Goal: Information Seeking & Learning: Learn about a topic

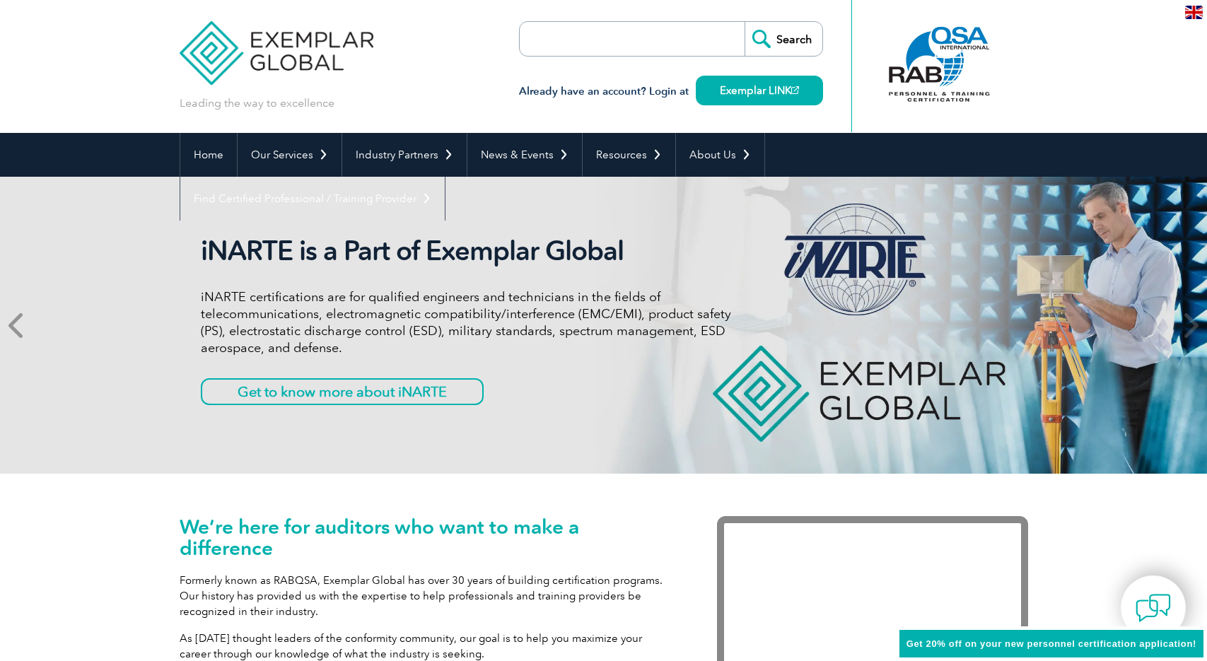
drag, startPoint x: 16, startPoint y: 319, endPoint x: 29, endPoint y: 318, distance: 12.8
click at [16, 325] on icon at bounding box center [17, 325] width 18 height 0
click at [18, 325] on icon at bounding box center [17, 325] width 18 height 0
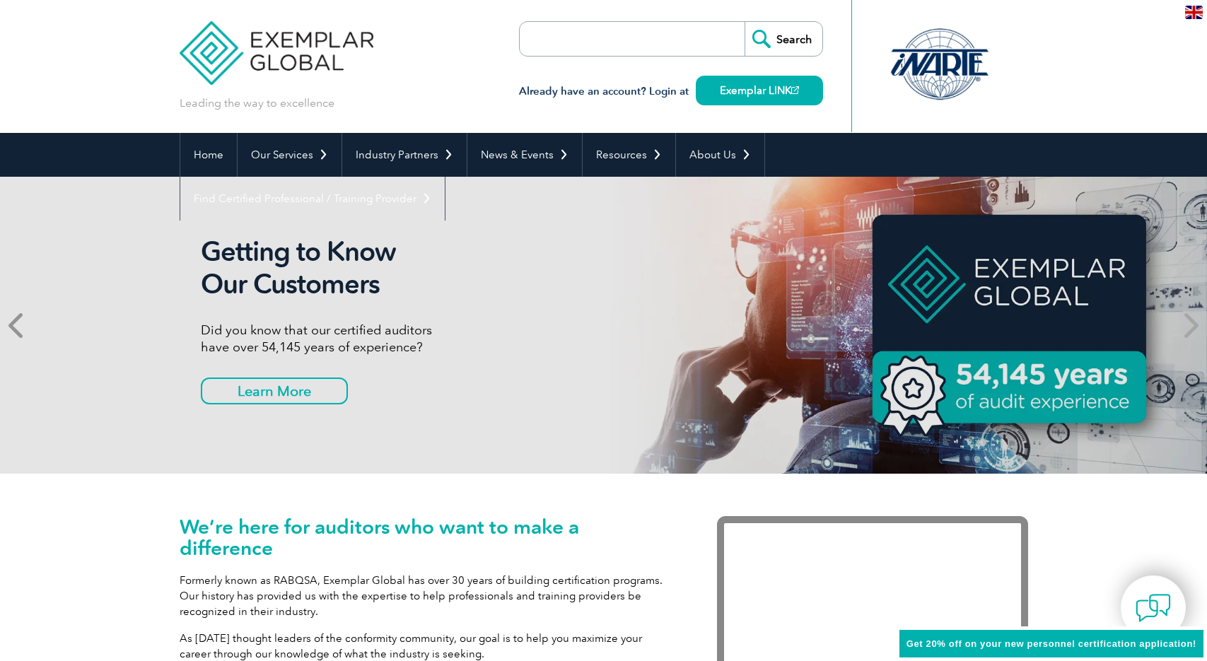
click at [20, 325] on icon at bounding box center [17, 325] width 18 height 0
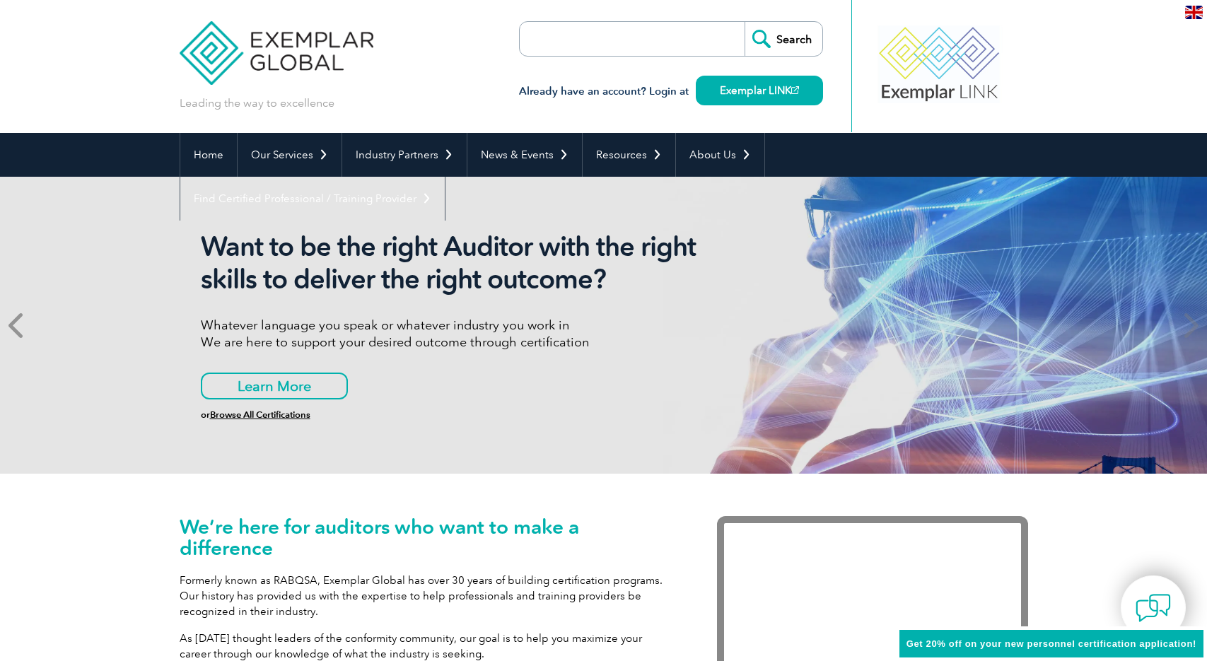
click at [20, 325] on icon at bounding box center [17, 325] width 18 height 0
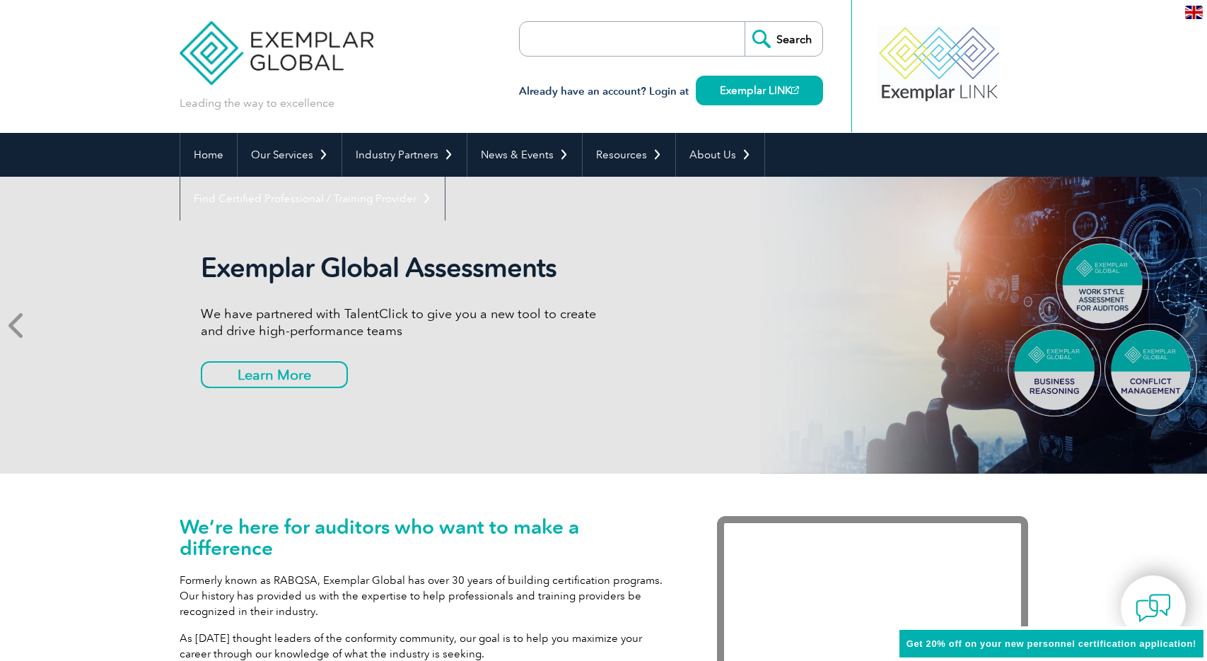
click at [20, 325] on icon at bounding box center [17, 325] width 18 height 0
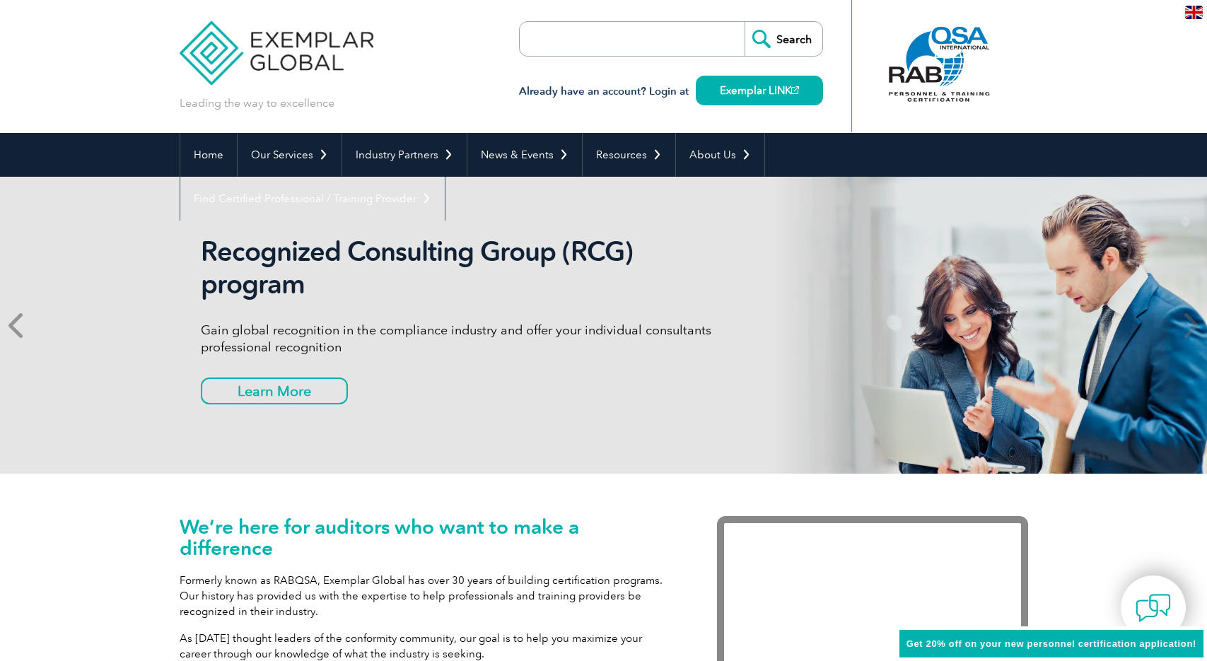
click at [20, 325] on icon at bounding box center [17, 325] width 18 height 0
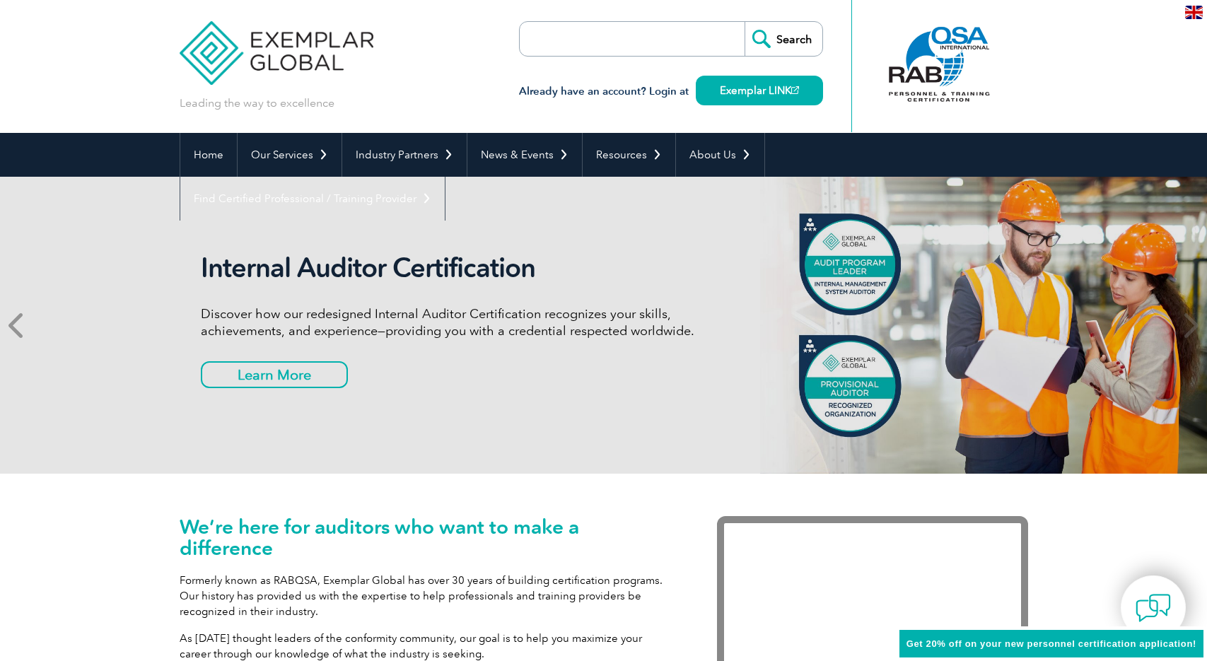
click at [20, 325] on icon at bounding box center [17, 325] width 18 height 0
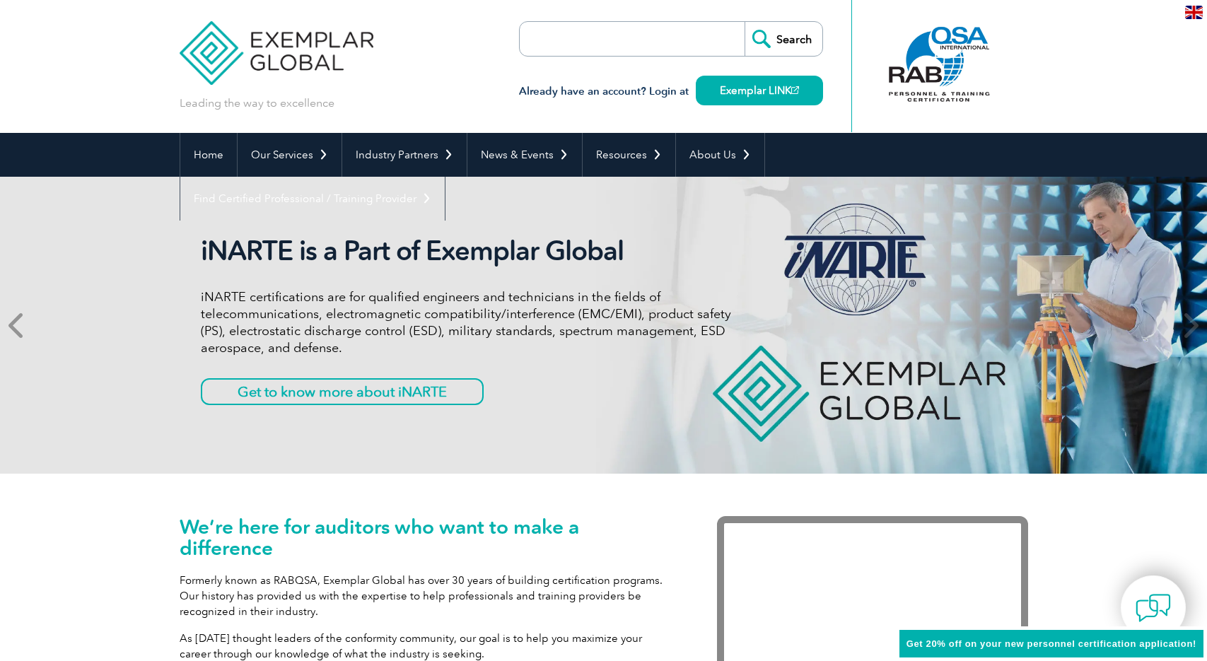
click at [20, 325] on icon at bounding box center [17, 325] width 18 height 0
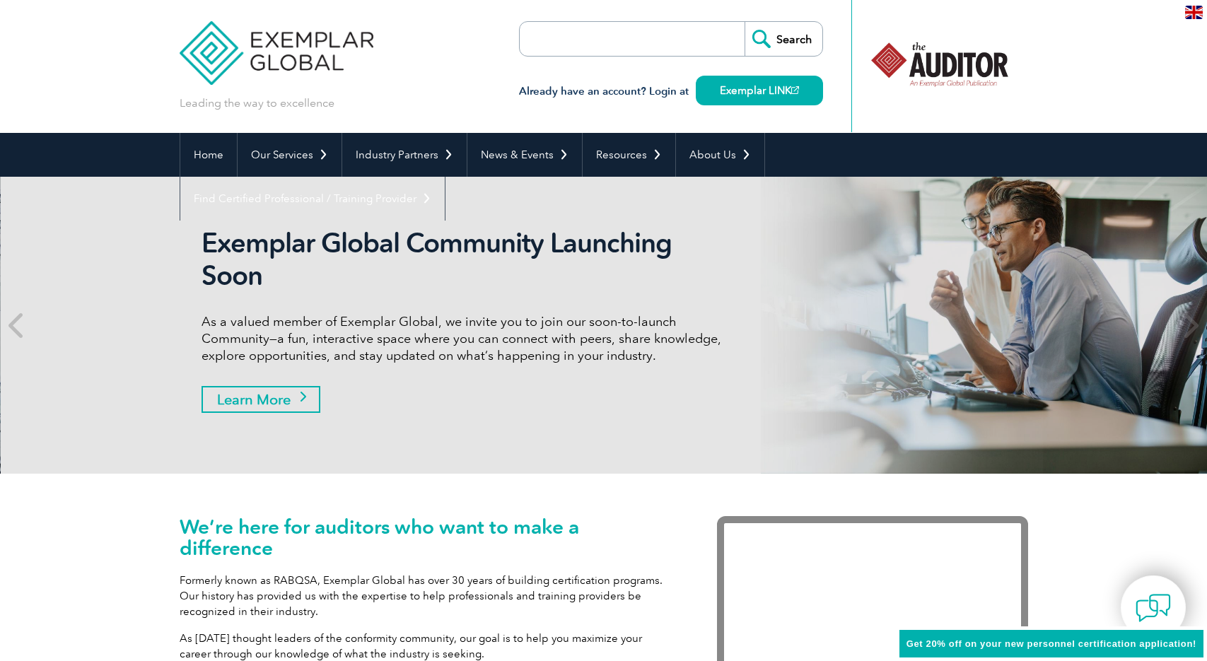
click at [270, 404] on link "Learn More" at bounding box center [261, 399] width 119 height 27
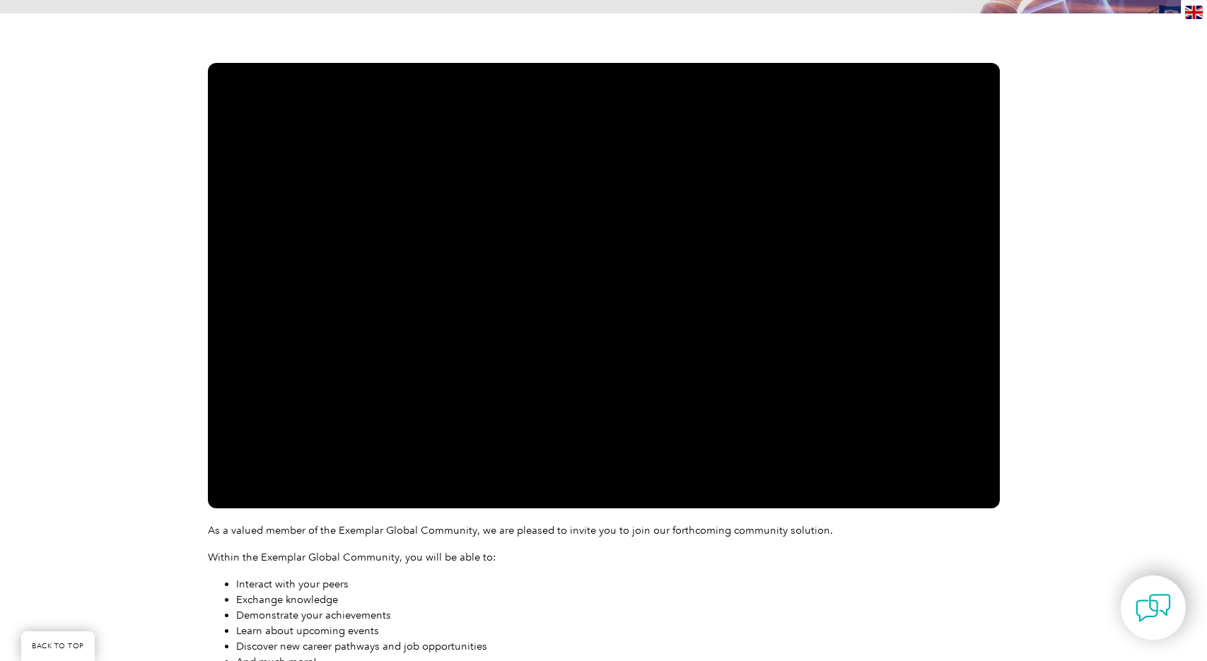
scroll to position [298, 0]
